Goal: Transaction & Acquisition: Purchase product/service

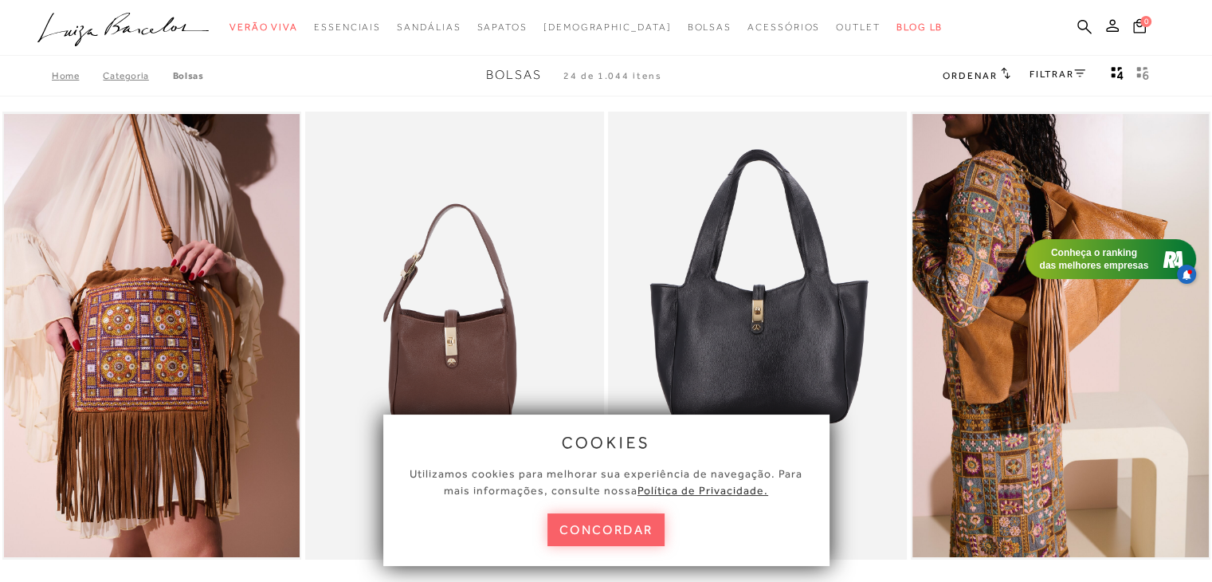
click at [575, 530] on button "concordar" at bounding box center [606, 529] width 118 height 33
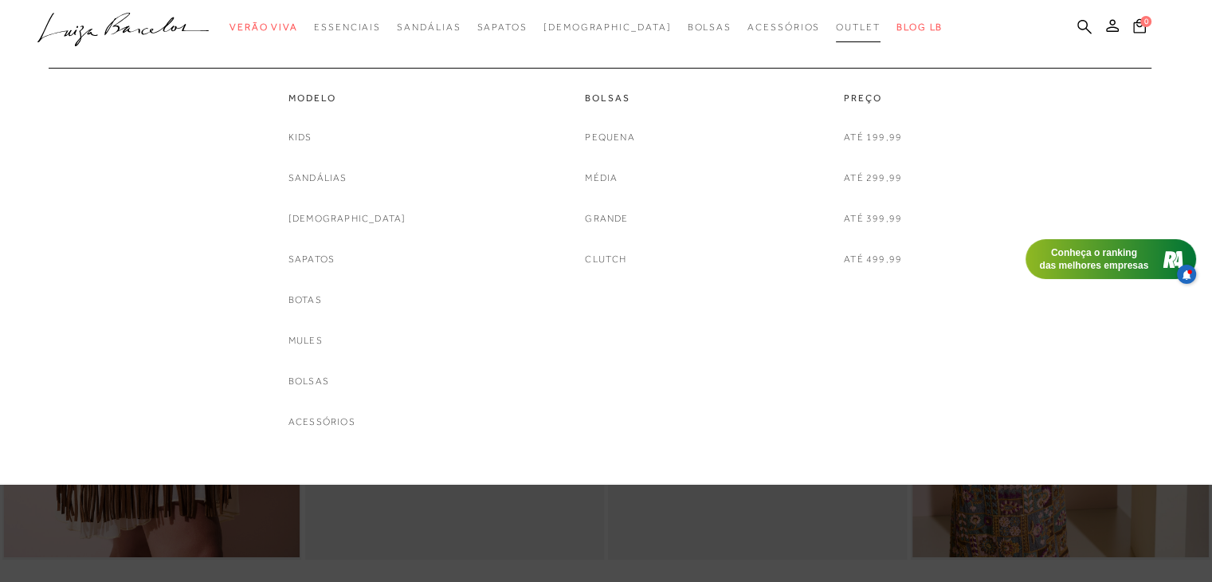
click at [836, 24] on span "Outlet" at bounding box center [858, 27] width 45 height 11
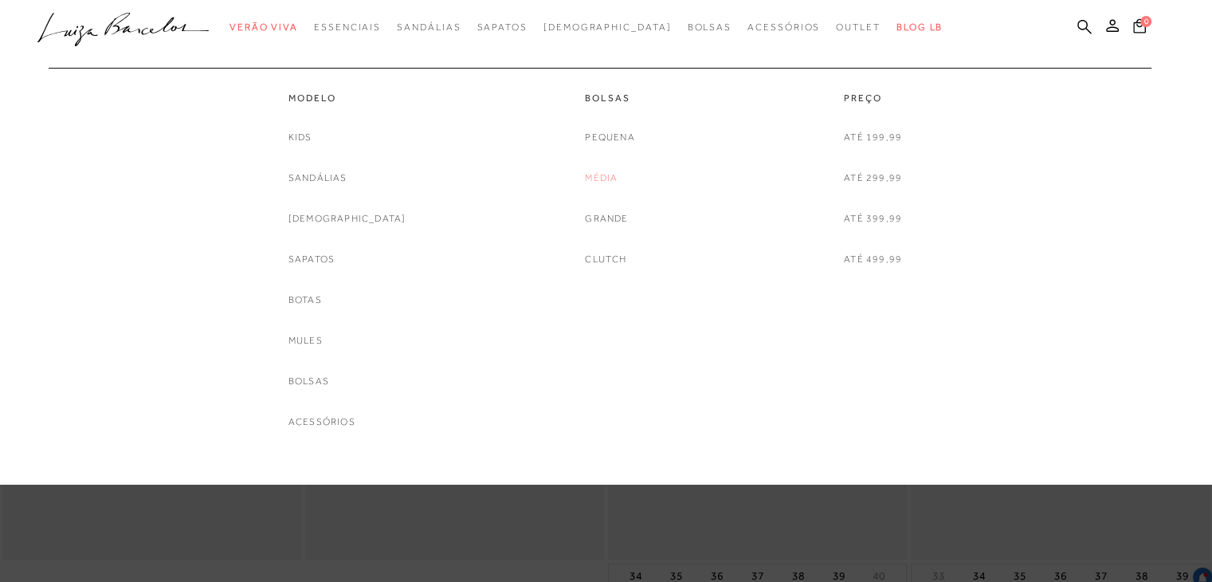
click at [597, 184] on link "Média" at bounding box center [601, 178] width 33 height 17
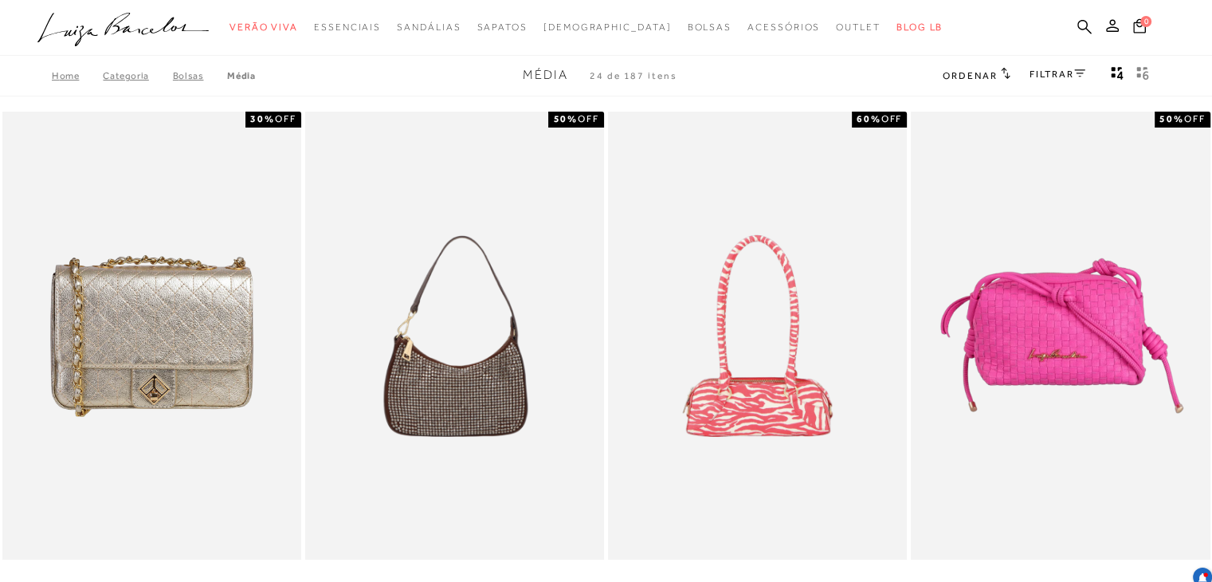
click at [1074, 71] on icon at bounding box center [1079, 73] width 11 height 8
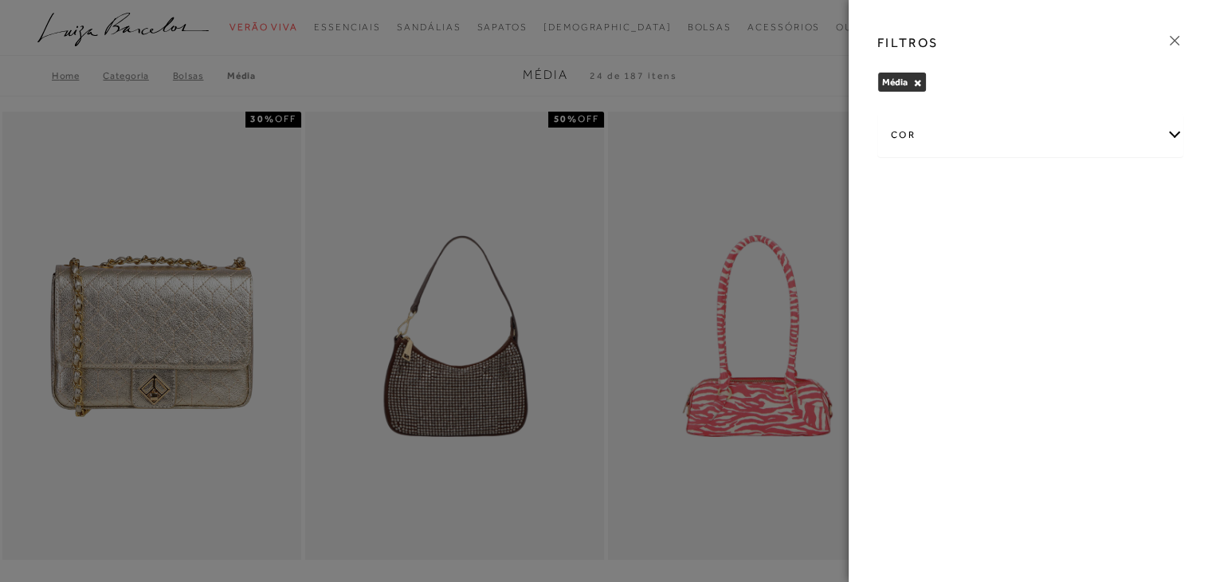
click at [1179, 135] on div "cor" at bounding box center [1030, 135] width 304 height 42
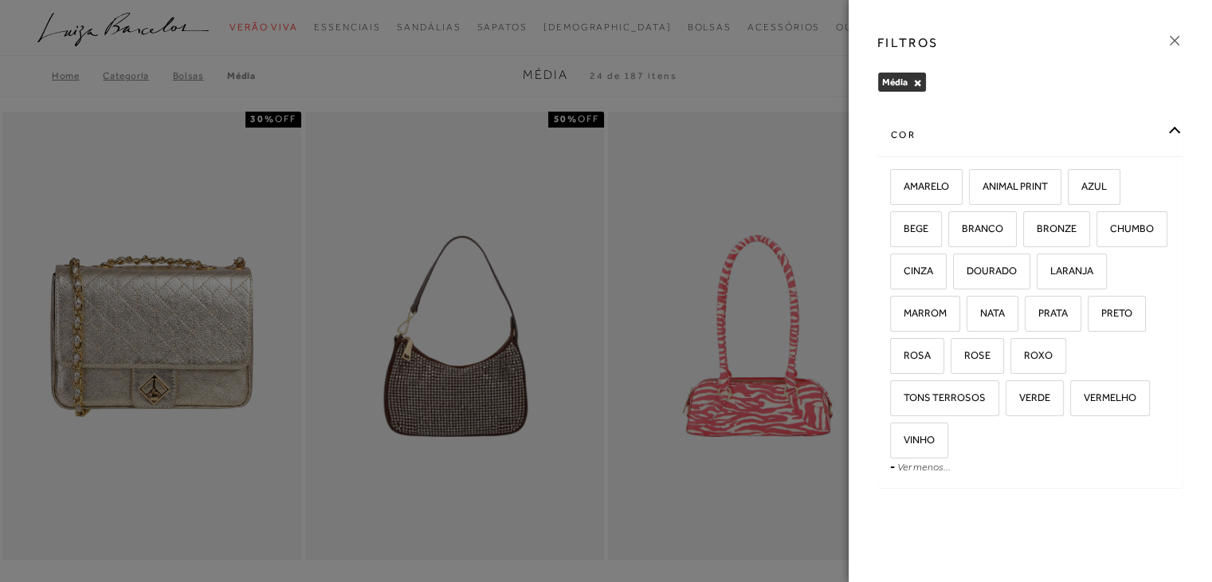
click at [1179, 135] on div "cor" at bounding box center [1030, 135] width 304 height 42
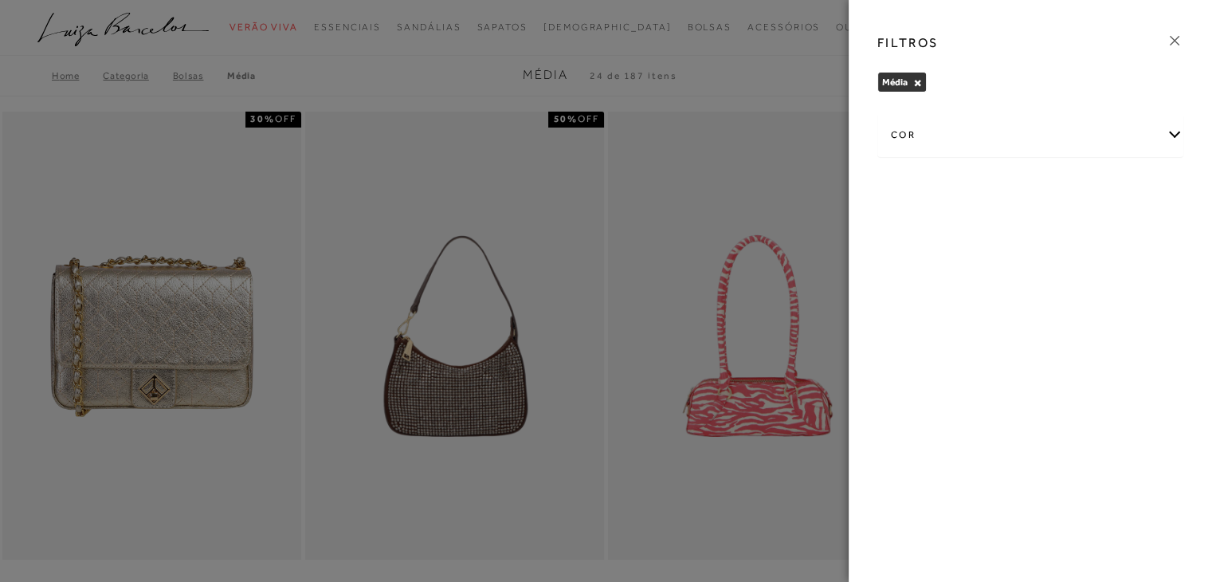
click at [1175, 35] on icon at bounding box center [1175, 41] width 18 height 18
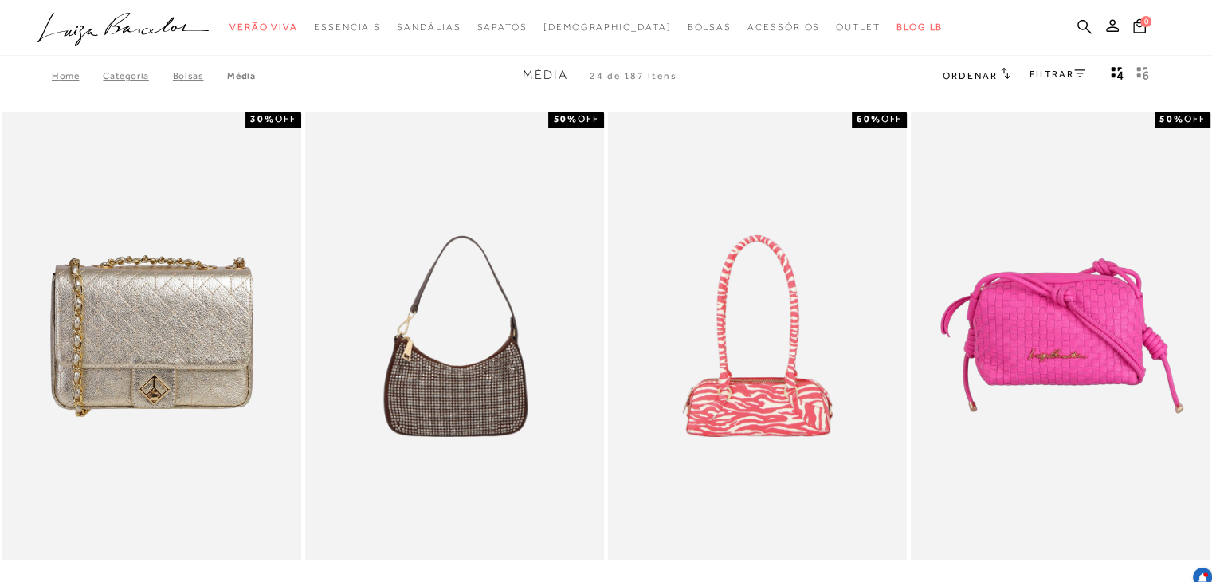
click at [1001, 74] on icon at bounding box center [1006, 73] width 10 height 12
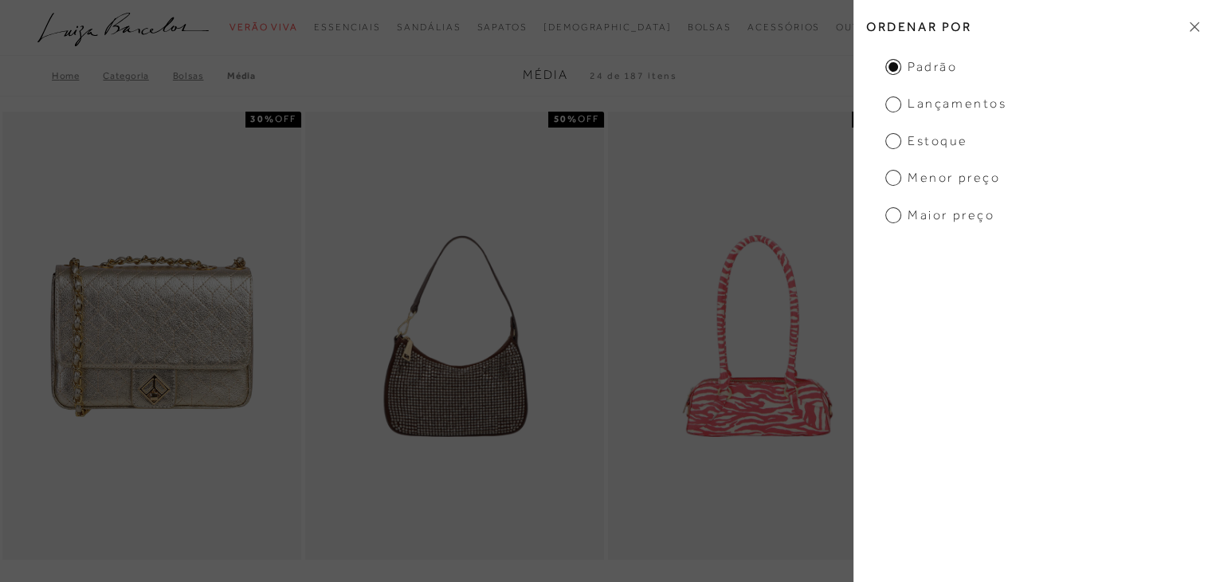
click at [892, 178] on span "Menor preço" at bounding box center [942, 178] width 115 height 18
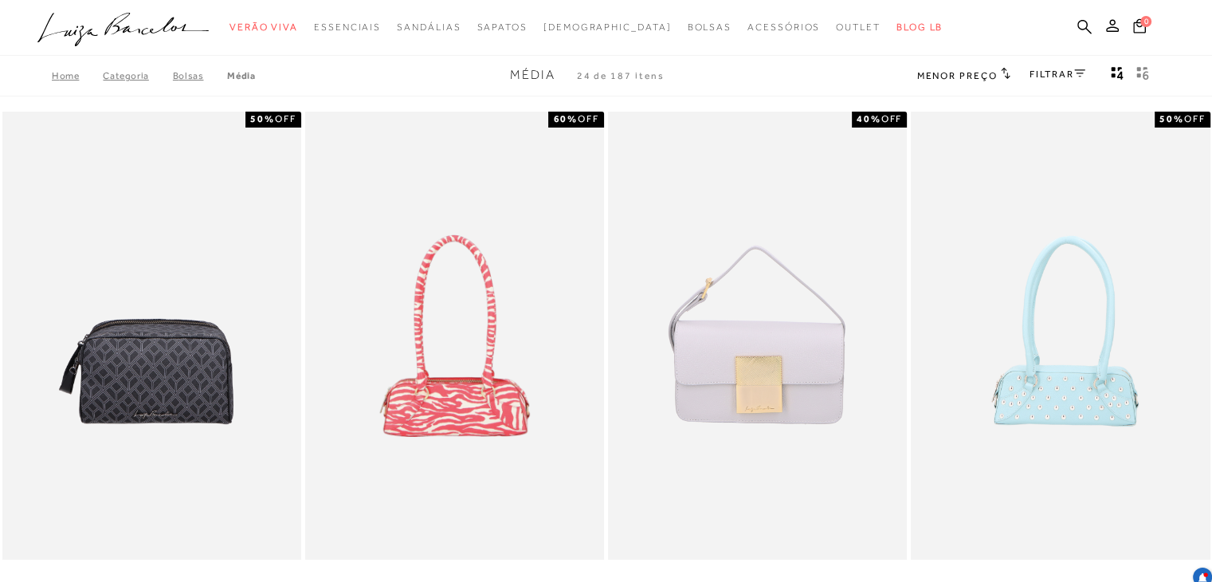
click at [1080, 78] on link "FILTRAR" at bounding box center [1057, 74] width 56 height 11
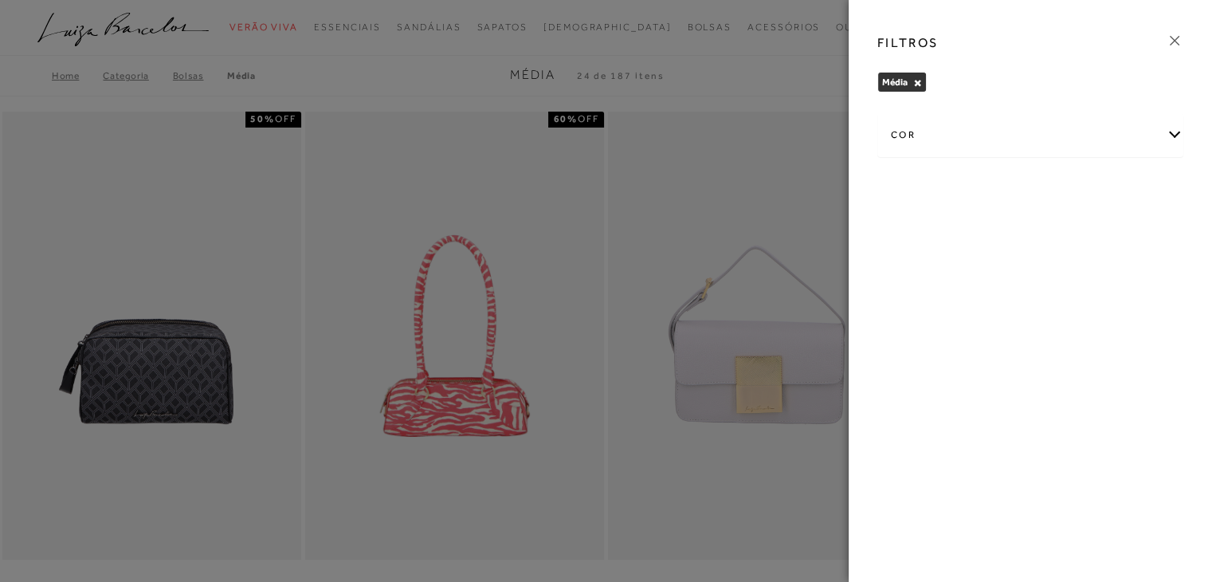
click at [782, 203] on div at bounding box center [606, 291] width 1212 height 582
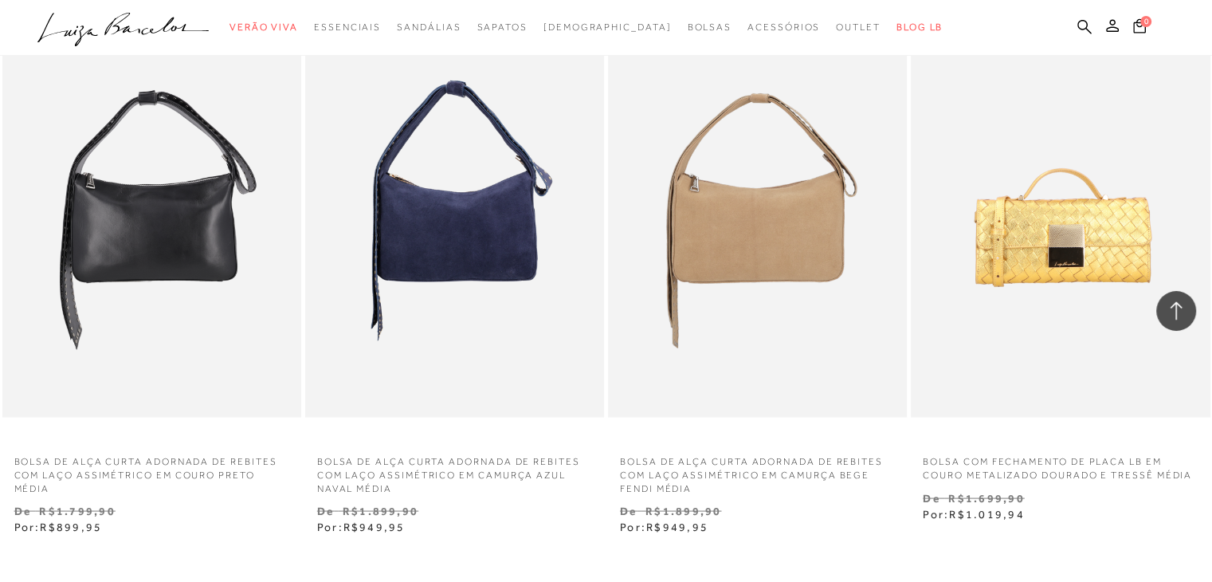
scroll to position [3347, 0]
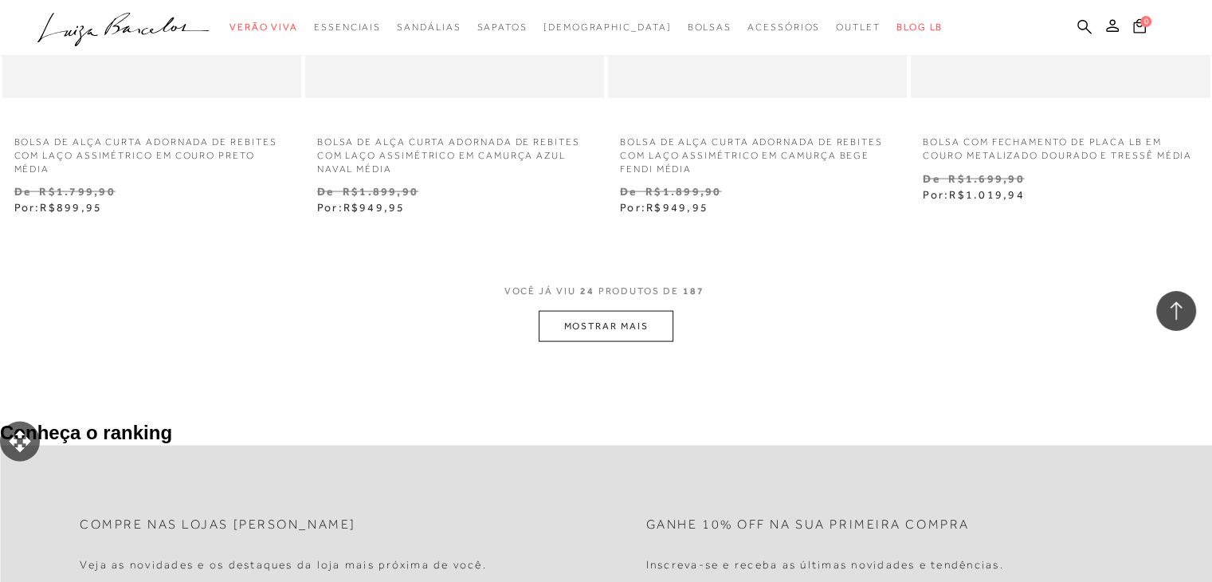
click at [560, 324] on button "MOSTRAR MAIS" at bounding box center [606, 326] width 134 height 31
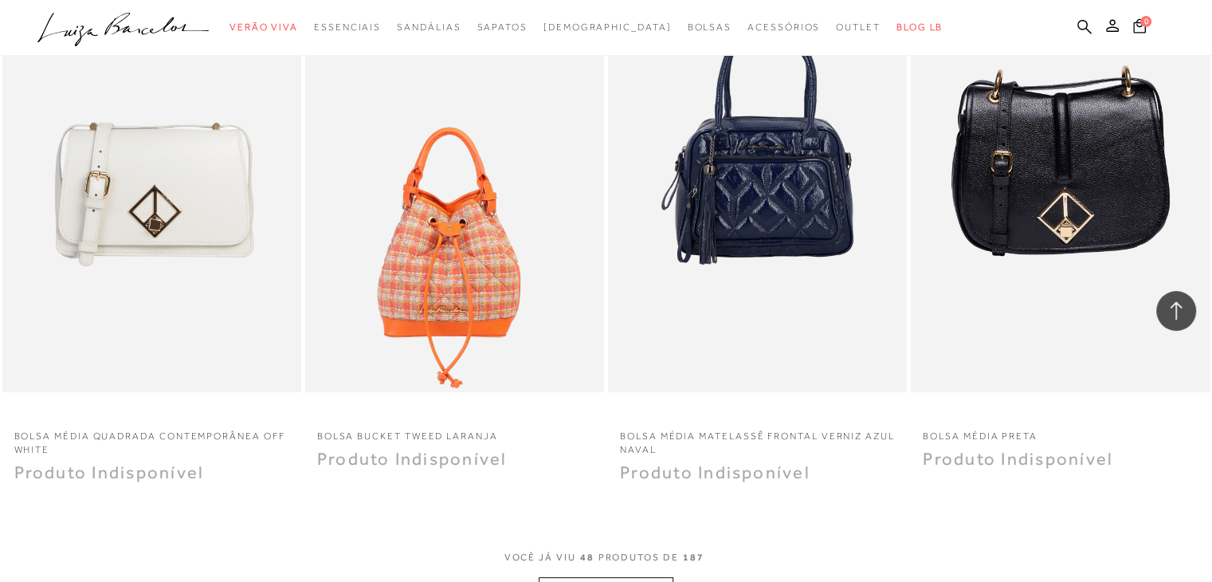
scroll to position [6534, 0]
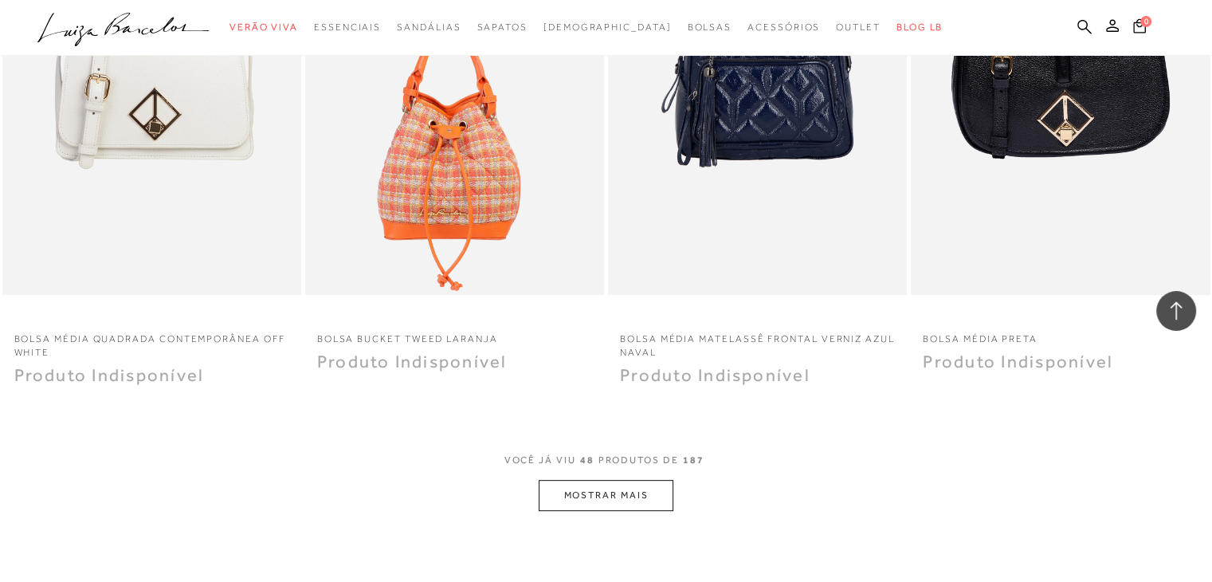
click at [605, 482] on button "MOSTRAR MAIS" at bounding box center [606, 495] width 134 height 31
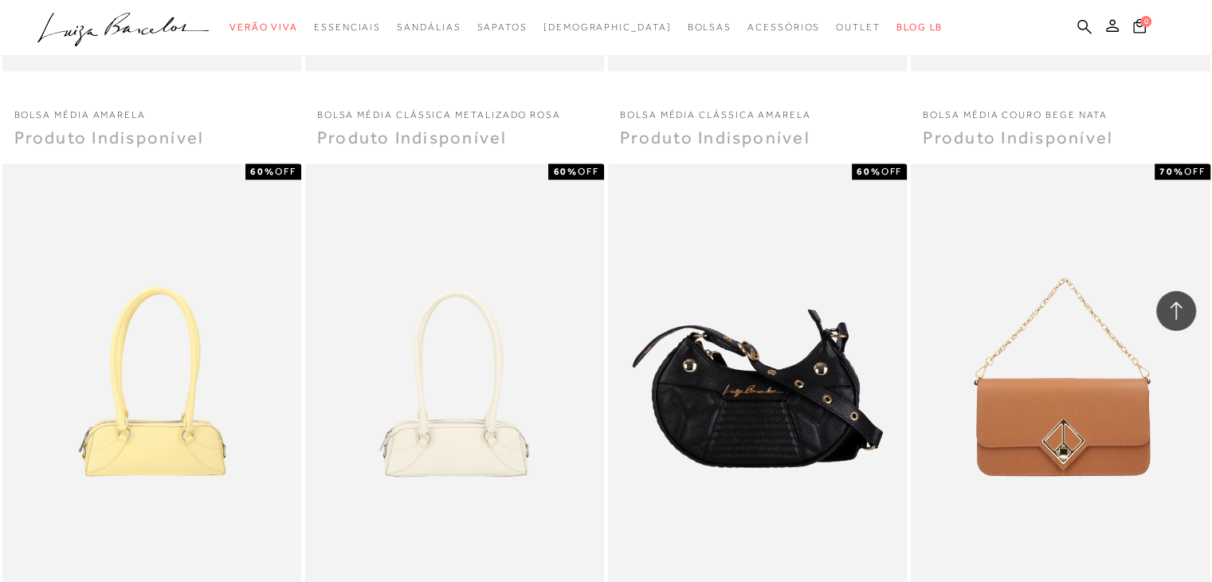
scroll to position [8606, 0]
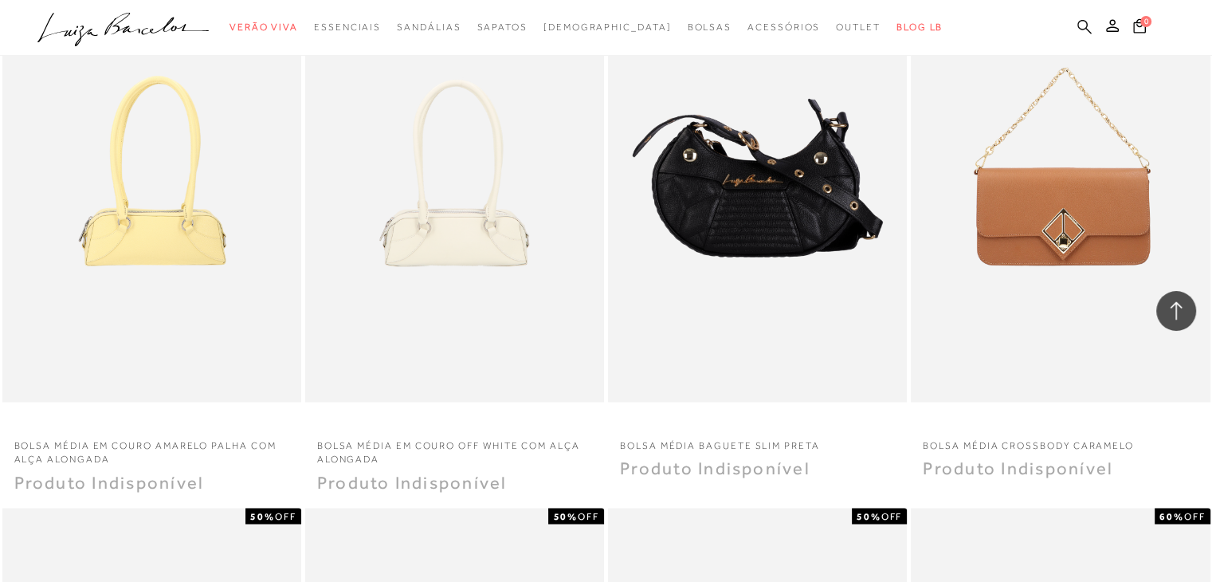
click at [1084, 26] on icon at bounding box center [1084, 26] width 14 height 15
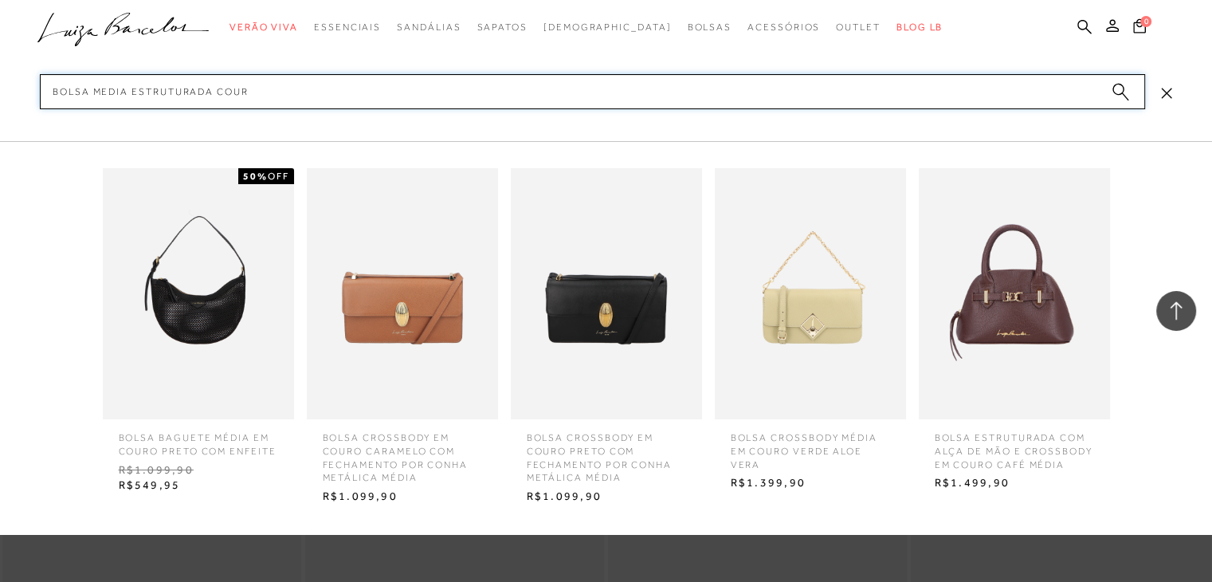
type input "bolsa media estruturada couro"
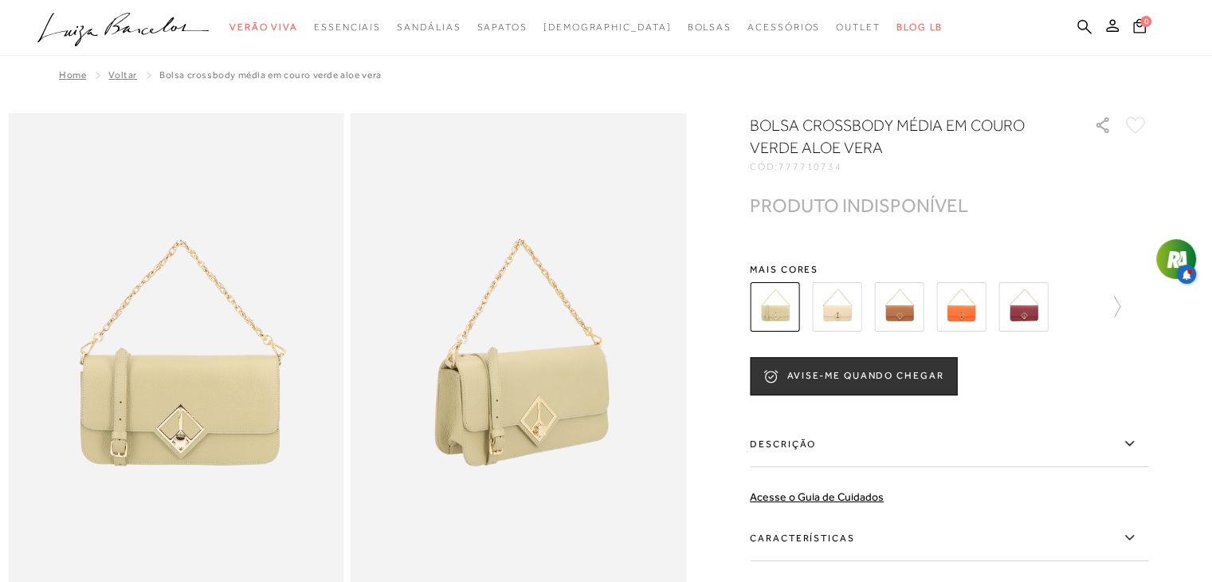
click at [1043, 307] on img at bounding box center [1022, 306] width 49 height 49
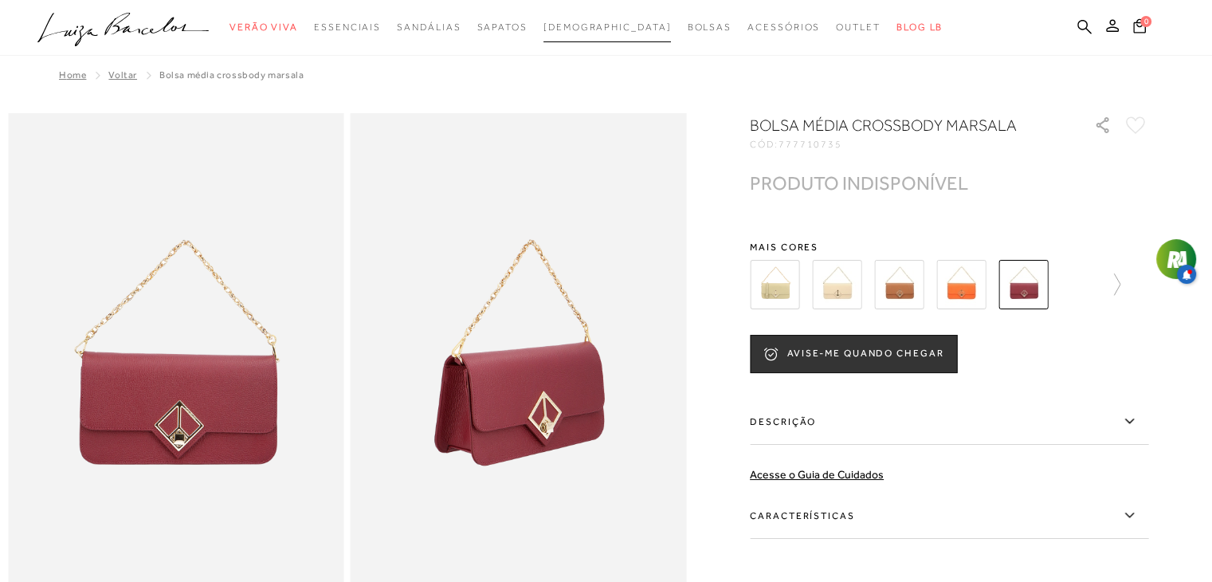
click at [612, 22] on span "[DEMOGRAPHIC_DATA]" at bounding box center [607, 27] width 128 height 11
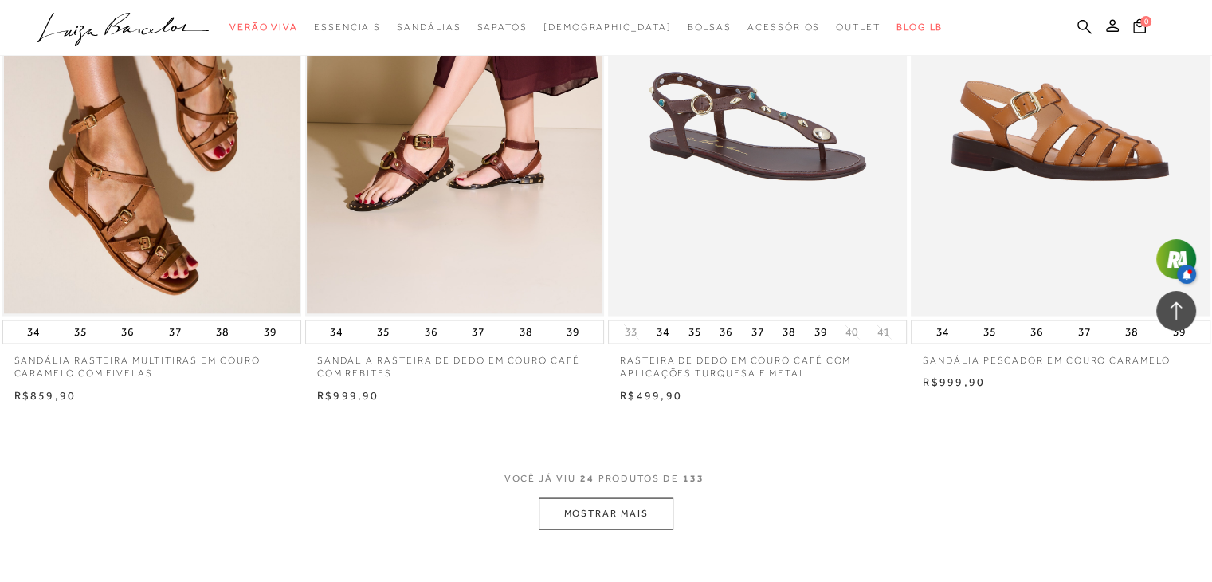
scroll to position [3028, 0]
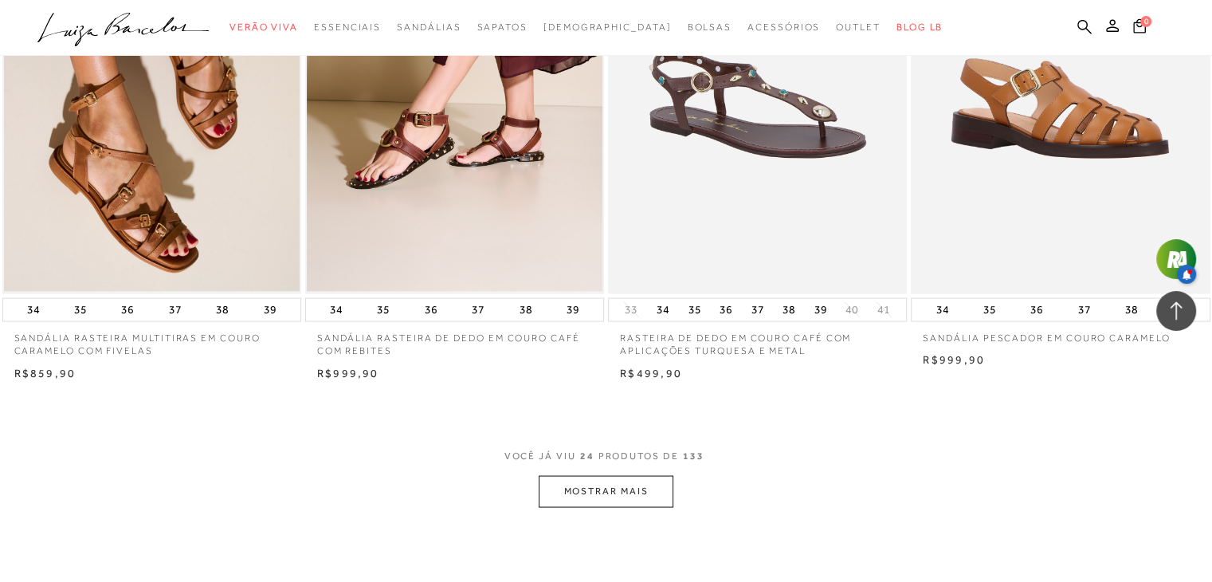
click at [629, 489] on button "MOSTRAR MAIS" at bounding box center [606, 490] width 134 height 31
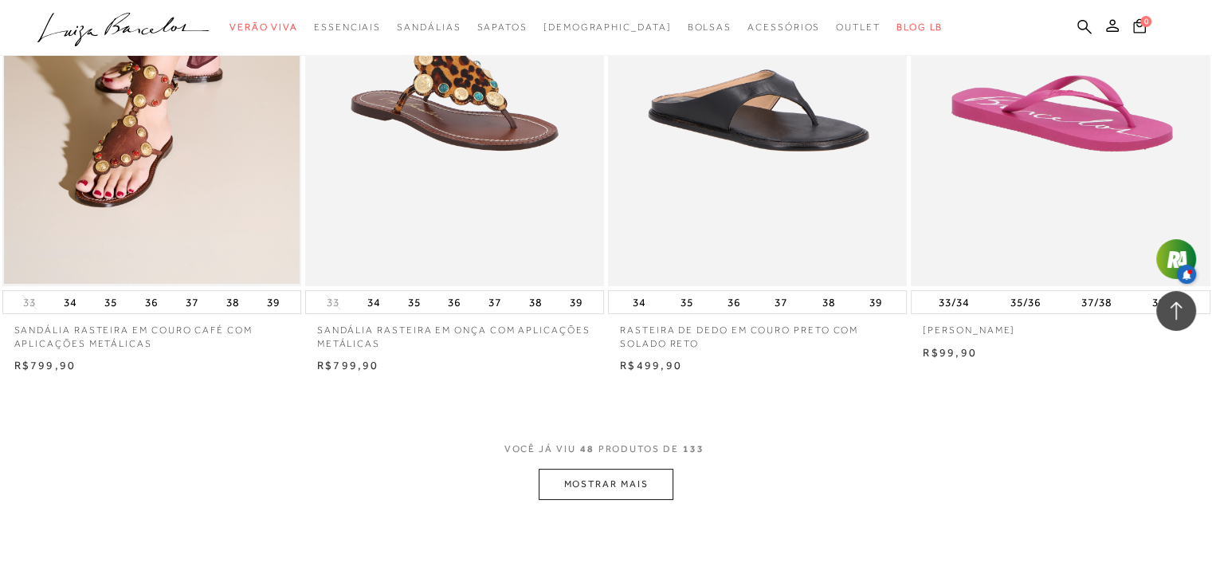
scroll to position [6375, 0]
